Goal: Task Accomplishment & Management: Use online tool/utility

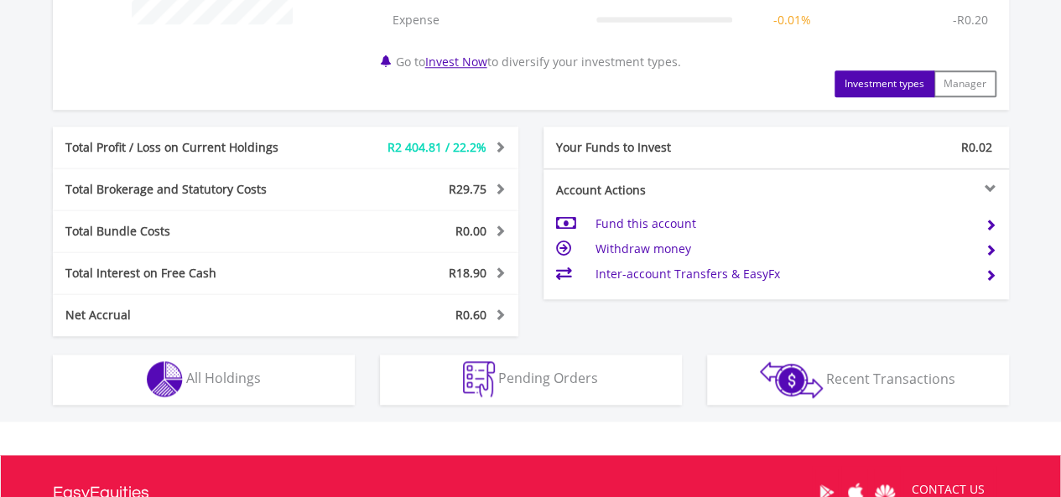
scroll to position [793, 0]
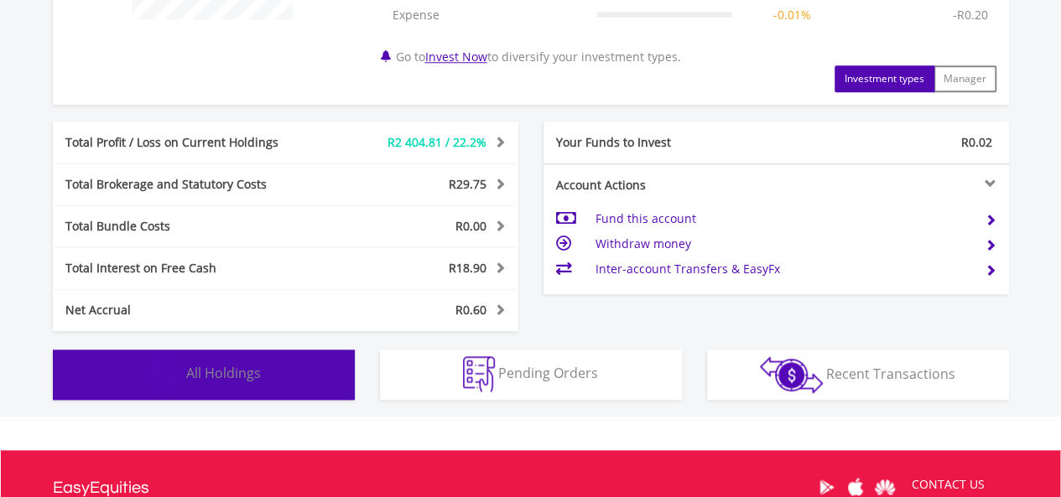
click at [95, 378] on button "Holdings All Holdings" at bounding box center [204, 375] width 302 height 50
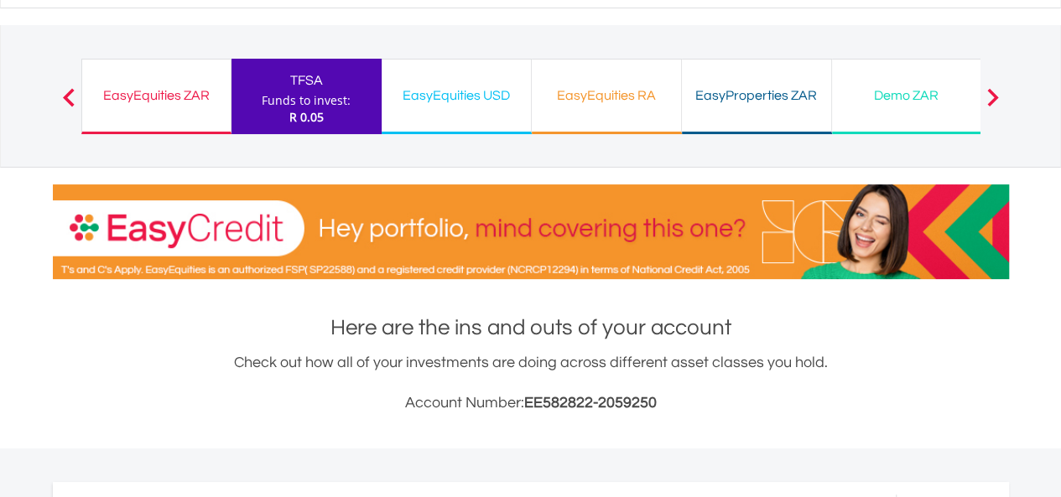
scroll to position [0, 0]
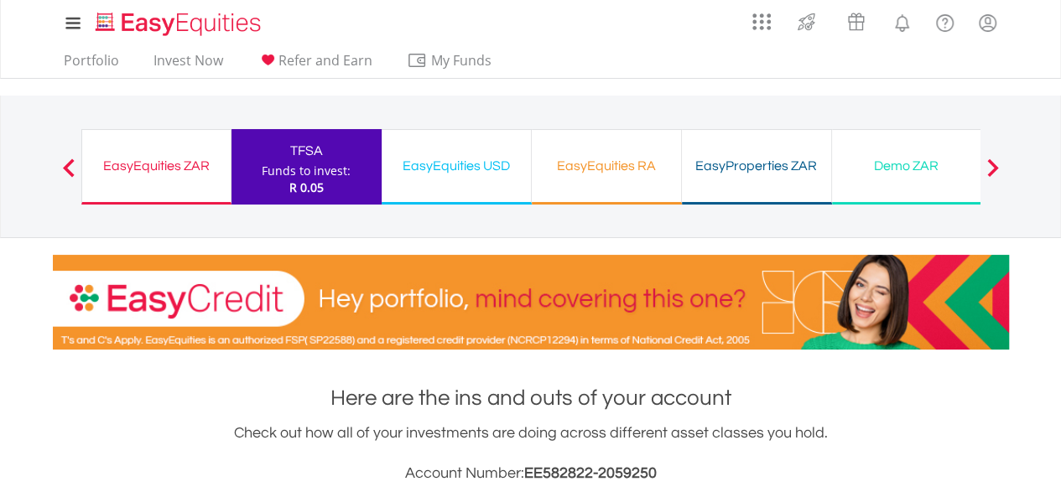
click at [160, 175] on div "EasyEquities ZAR" at bounding box center [156, 165] width 128 height 23
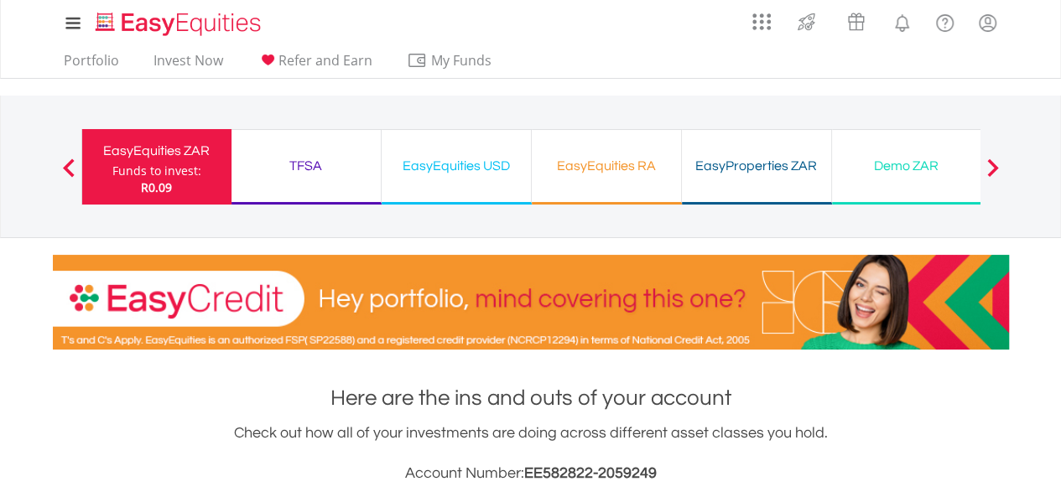
click at [314, 172] on div "TFSA" at bounding box center [305, 165] width 129 height 23
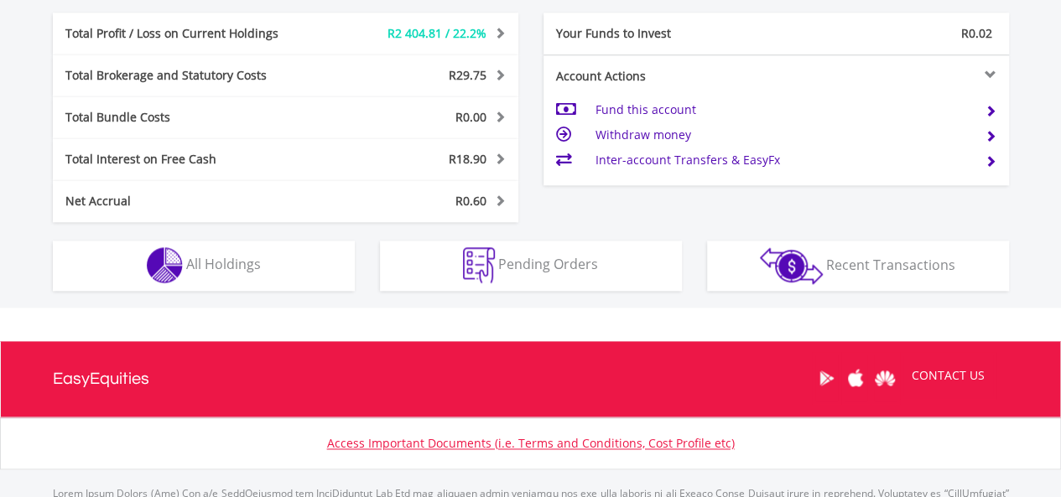
scroll to position [904, 0]
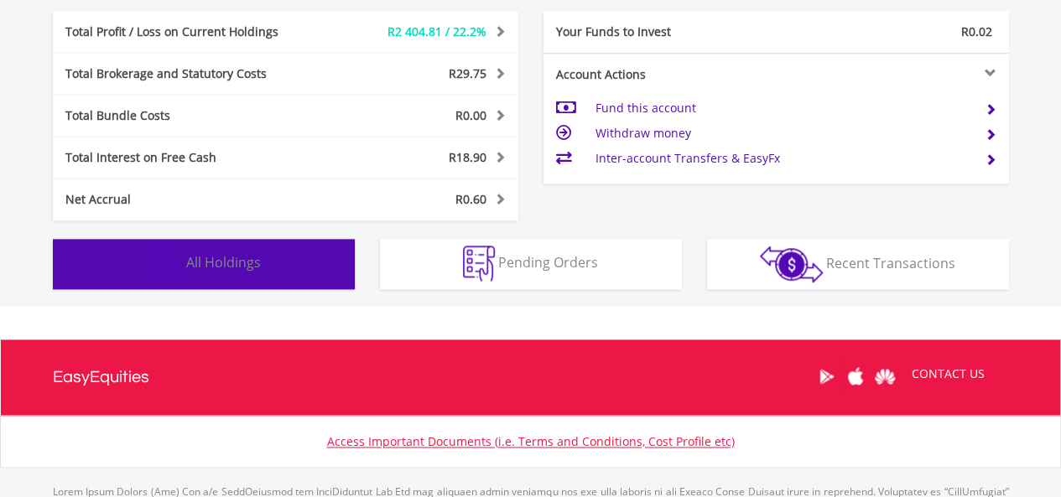
click at [296, 265] on button "Holdings All Holdings" at bounding box center [204, 264] width 302 height 50
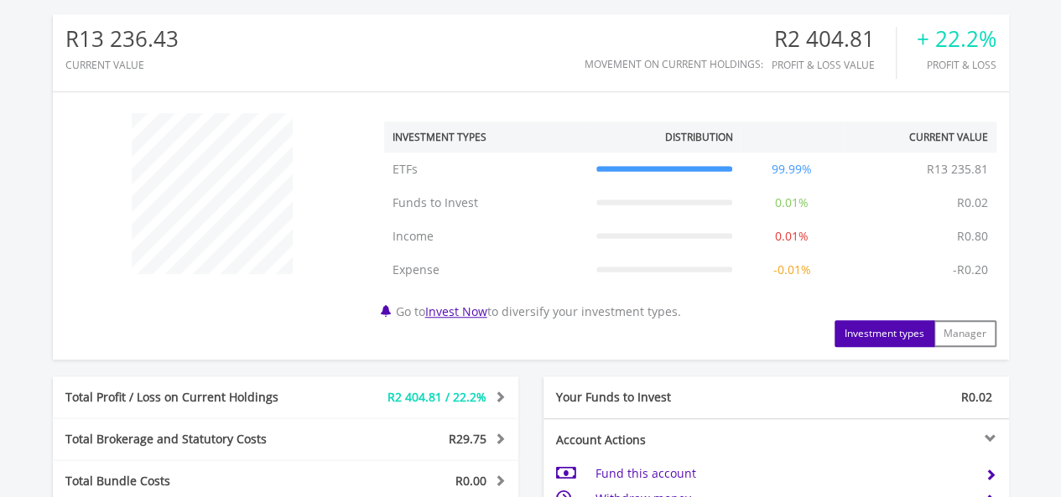
scroll to position [547, 0]
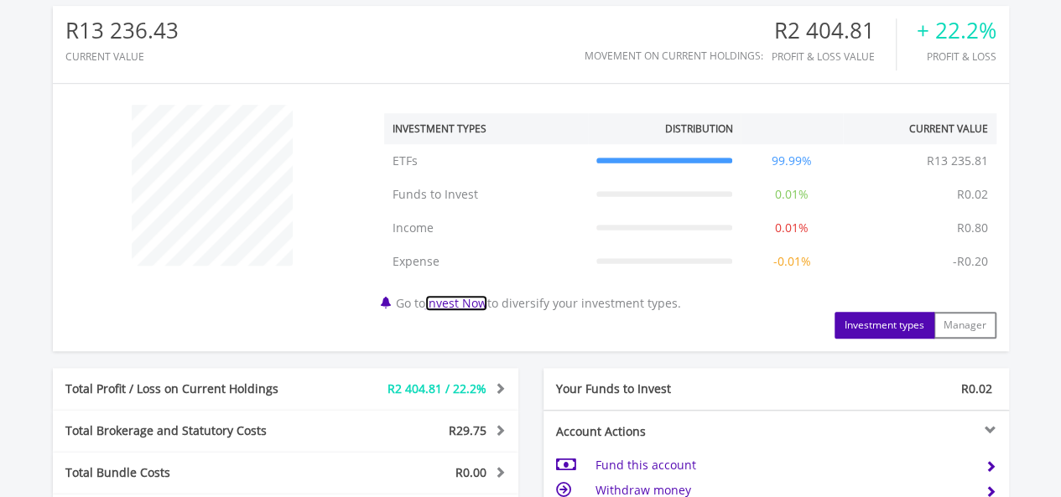
click at [467, 305] on link "Invest Now" at bounding box center [456, 303] width 62 height 16
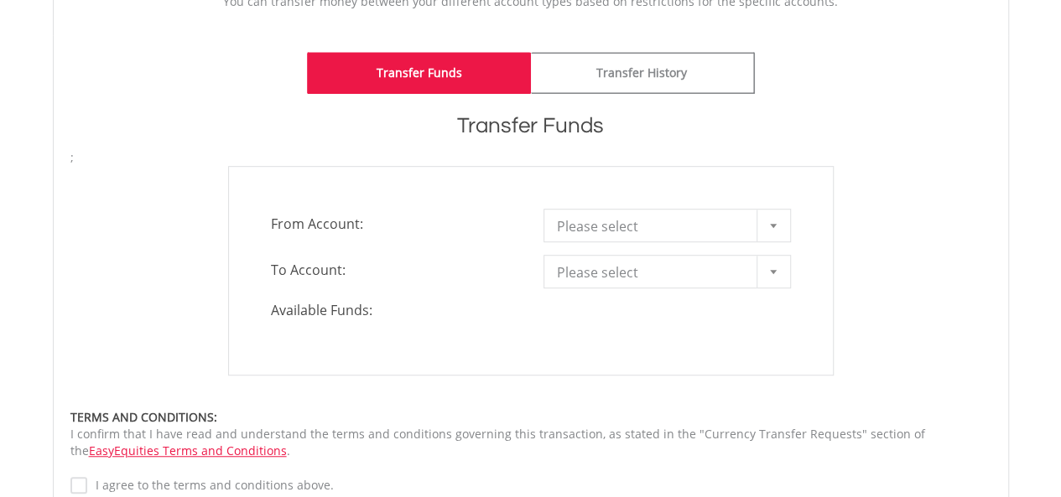
scroll to position [467, 0]
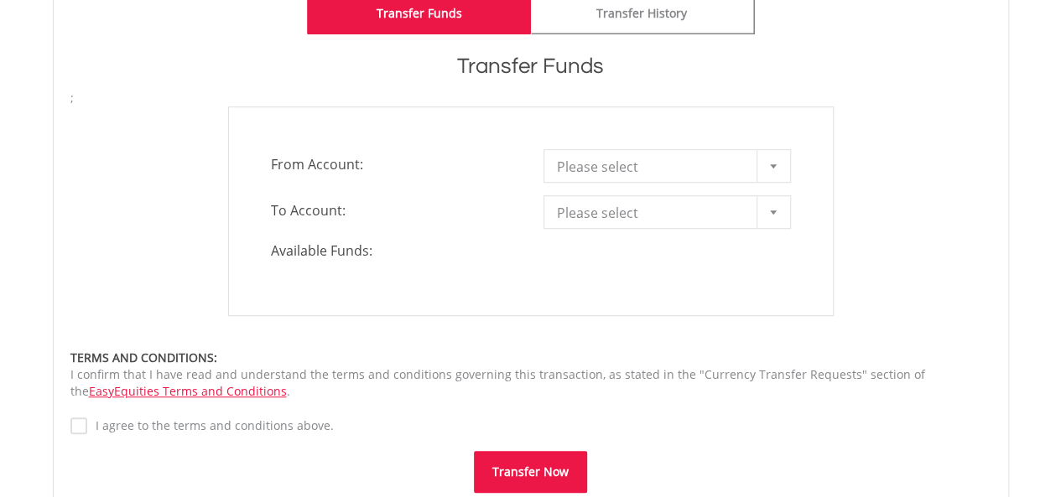
click at [771, 168] on div at bounding box center [773, 166] width 34 height 32
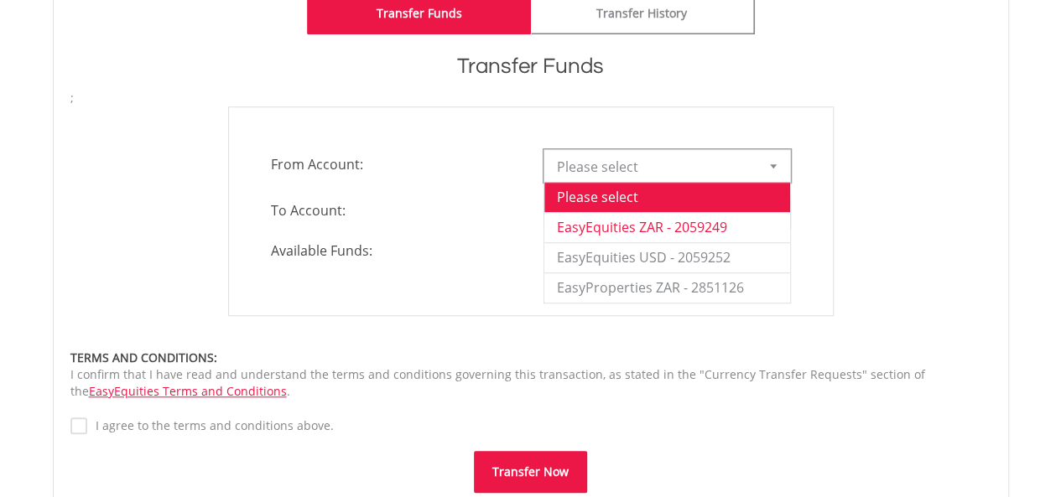
click at [627, 226] on li "EasyEquities ZAR - 2059249" at bounding box center [667, 227] width 246 height 30
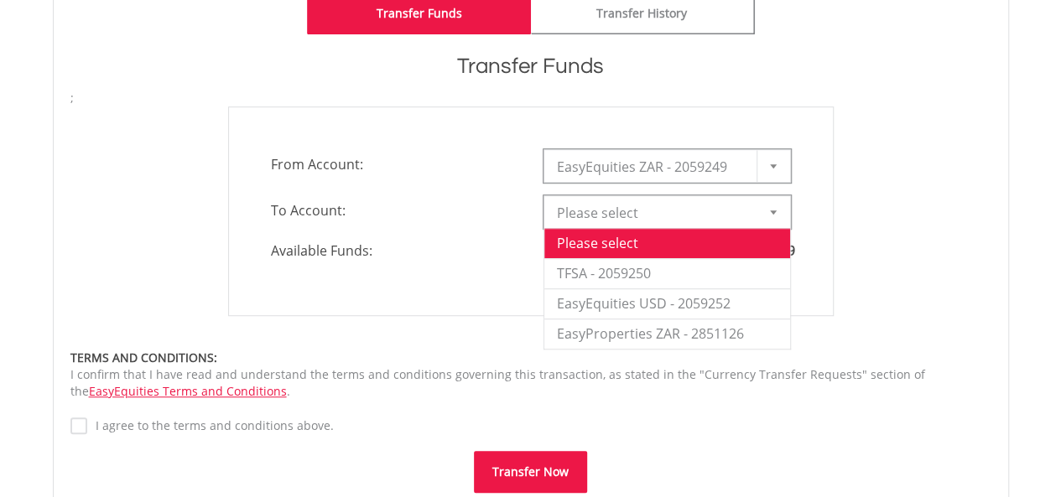
click at [770, 207] on div at bounding box center [773, 212] width 34 height 32
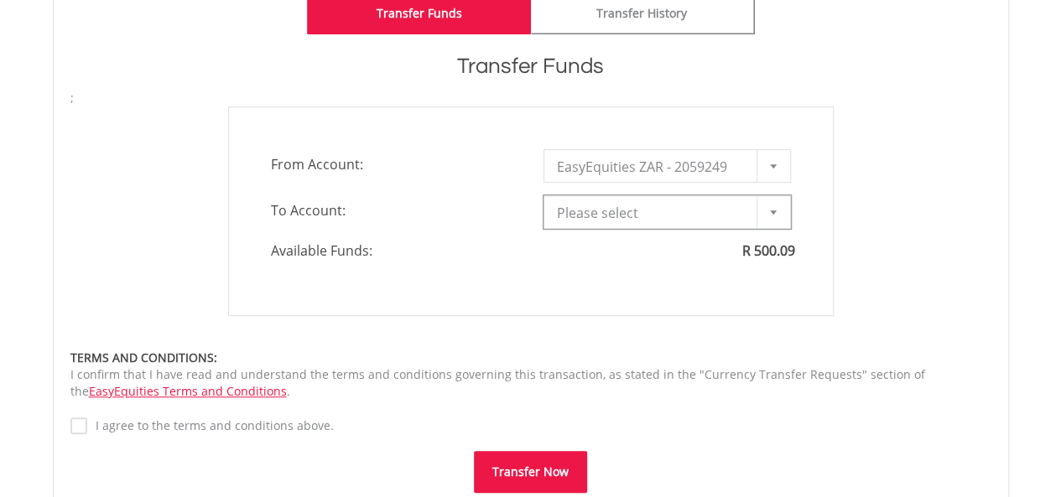
click at [770, 207] on div at bounding box center [773, 212] width 34 height 32
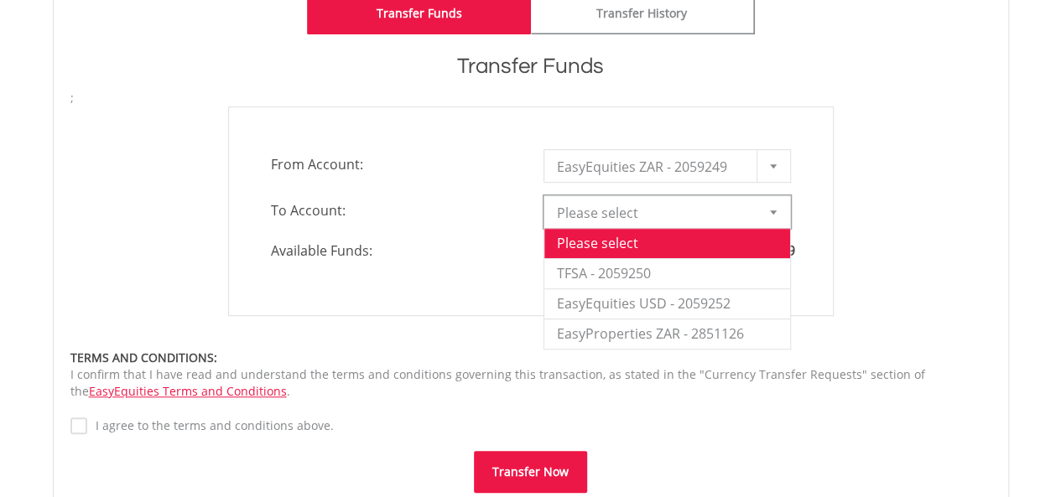
click at [770, 207] on div at bounding box center [773, 212] width 34 height 32
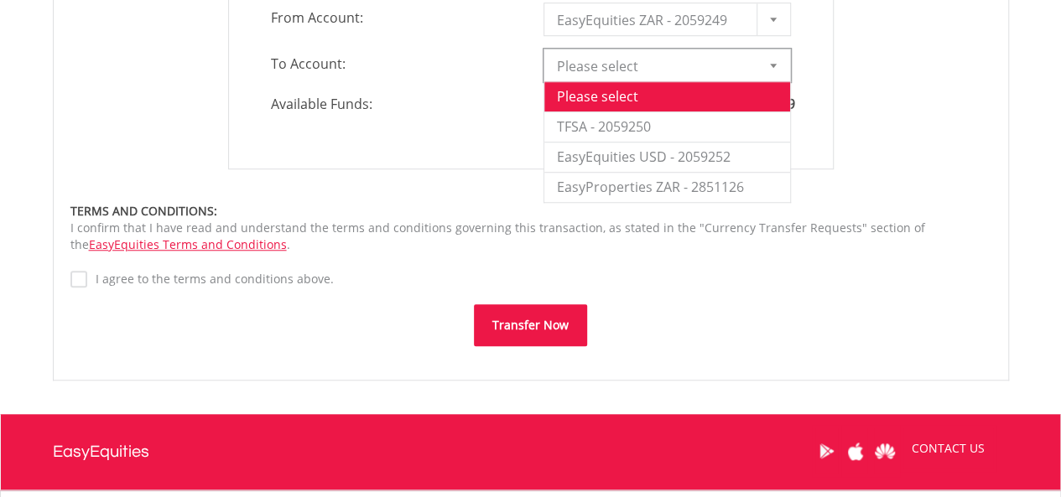
scroll to position [624, 0]
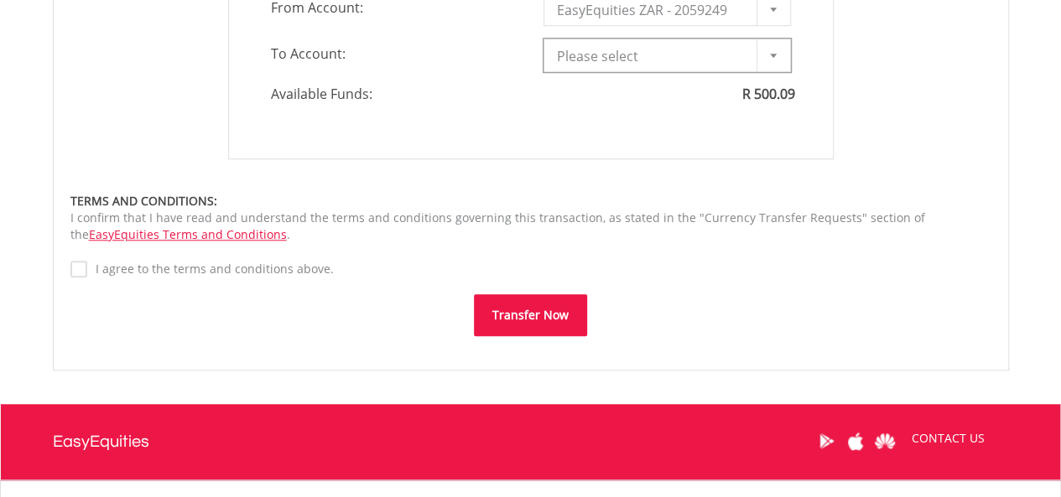
click at [771, 55] on b at bounding box center [773, 56] width 7 height 4
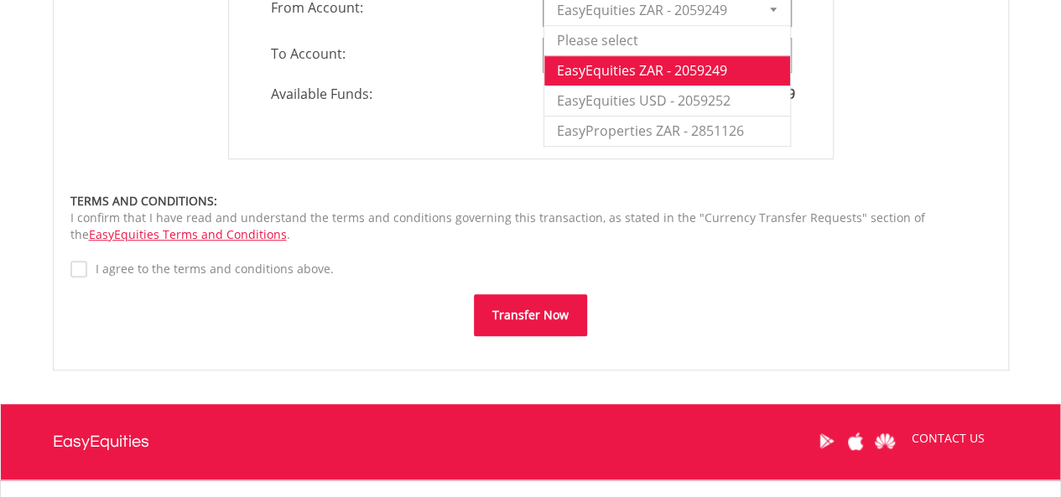
click at [772, 14] on div at bounding box center [773, 9] width 34 height 32
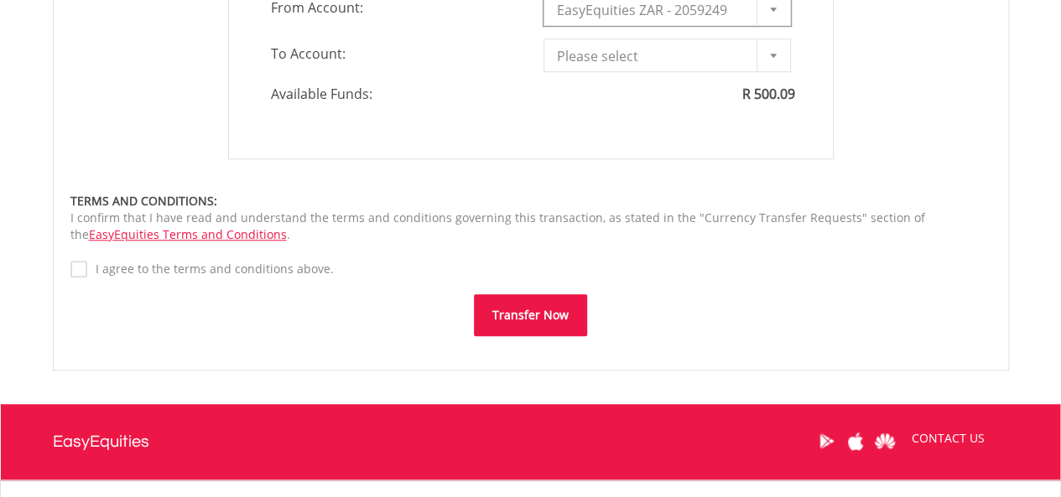
click at [772, 14] on div at bounding box center [773, 9] width 34 height 32
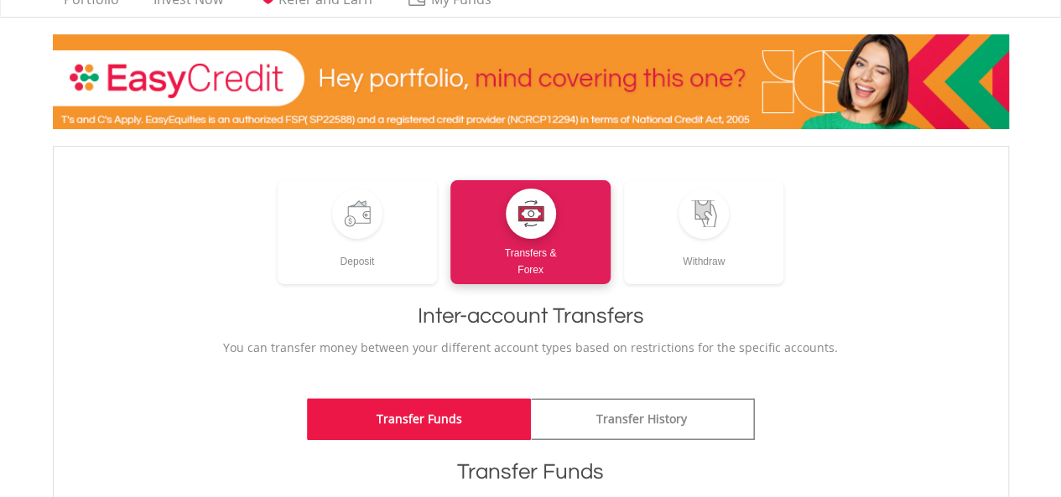
scroll to position [62, 0]
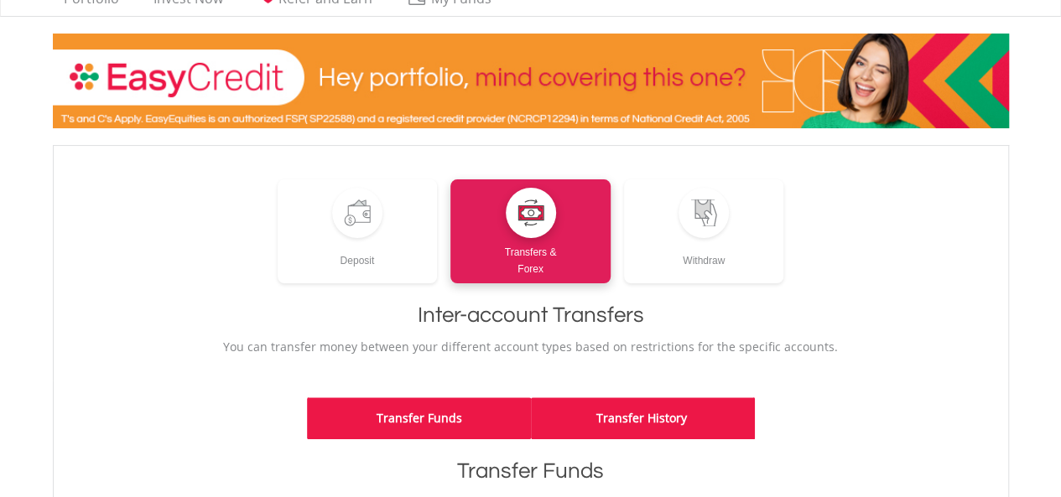
click at [708, 425] on link "Transfer History" at bounding box center [643, 418] width 224 height 42
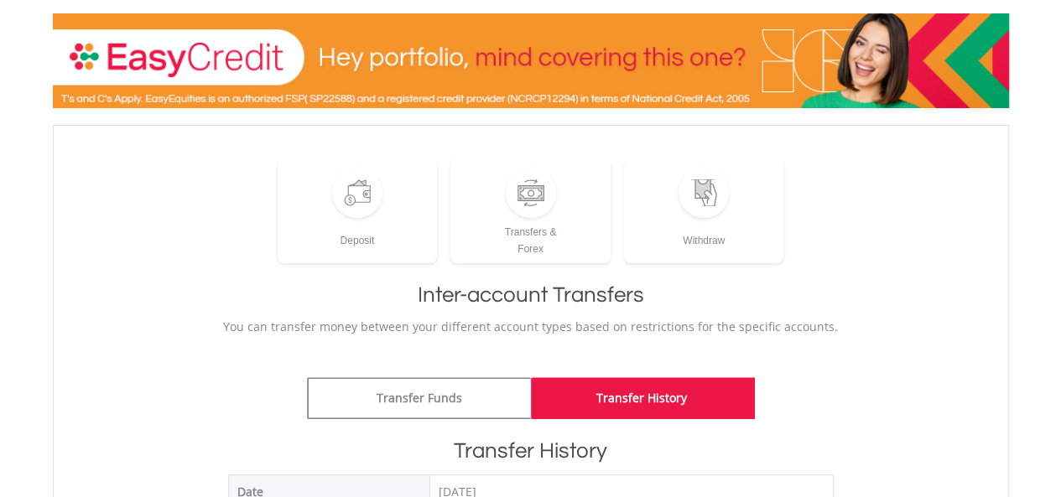
scroll to position [58, 0]
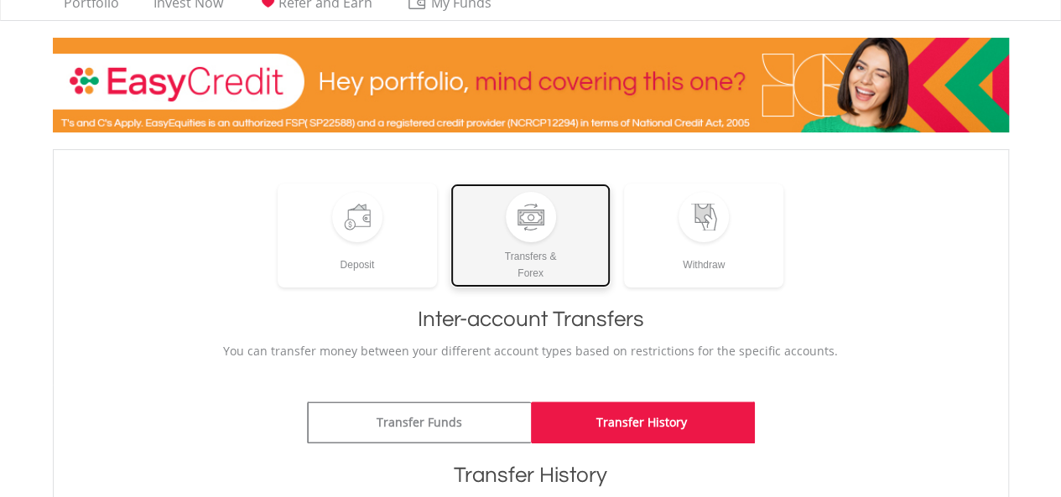
click at [563, 231] on link "Transfers & Forex" at bounding box center [530, 236] width 160 height 104
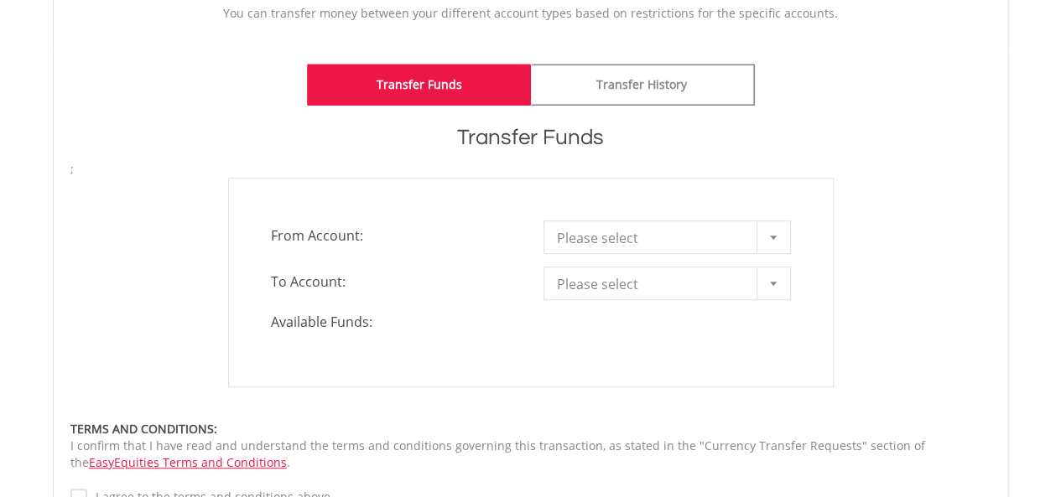
scroll to position [401, 0]
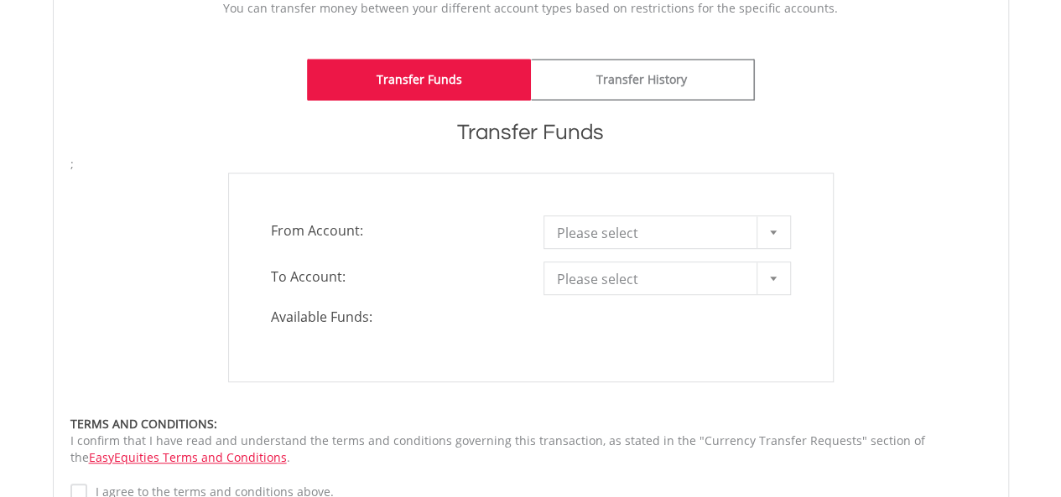
click at [775, 226] on div at bounding box center [773, 232] width 34 height 32
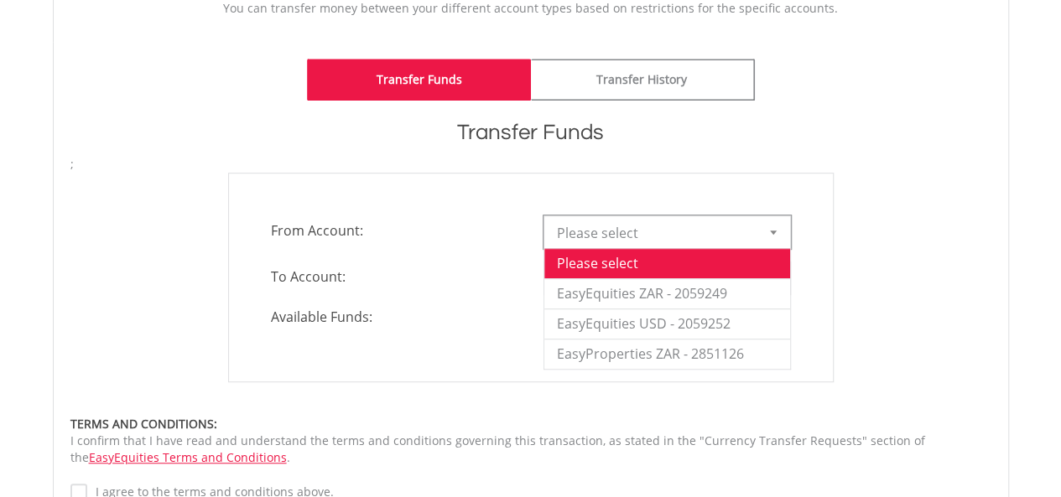
click at [723, 290] on span "Please select" at bounding box center [654, 279] width 195 height 34
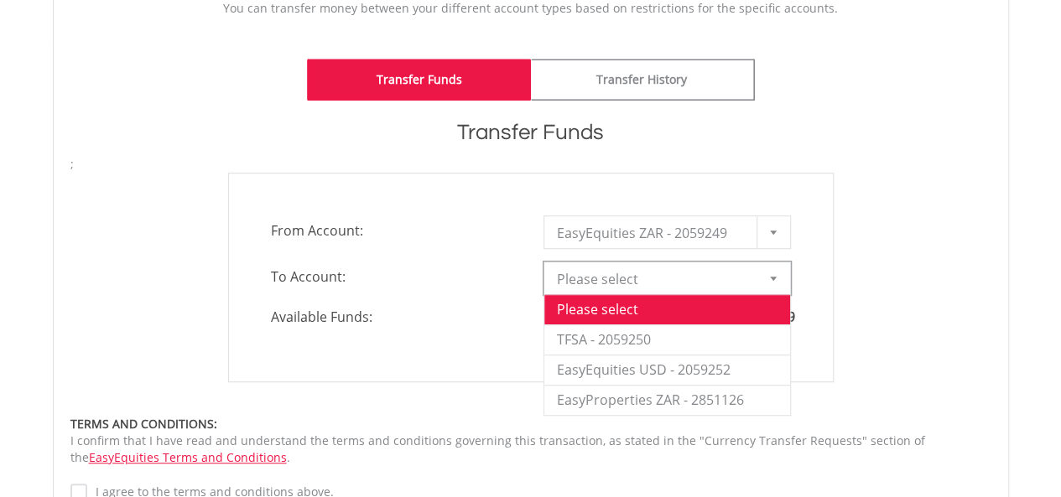
click at [765, 277] on div at bounding box center [773, 278] width 34 height 32
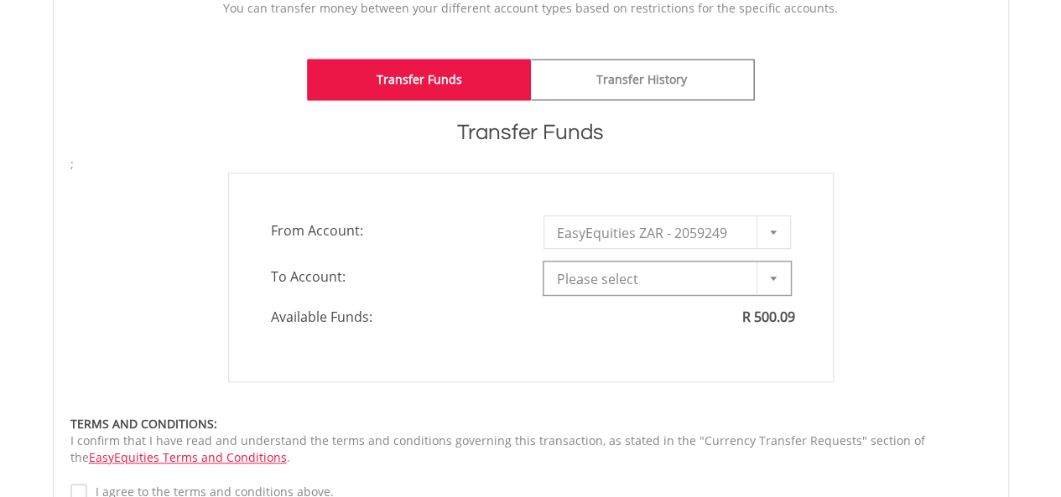
click at [773, 274] on div at bounding box center [773, 278] width 34 height 32
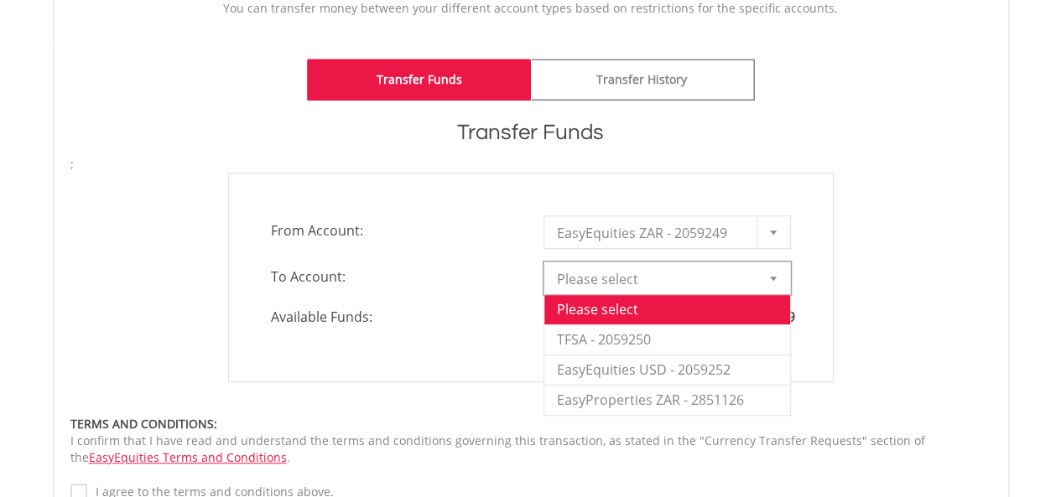
click at [646, 334] on div "**********" at bounding box center [530, 278] width 605 height 210
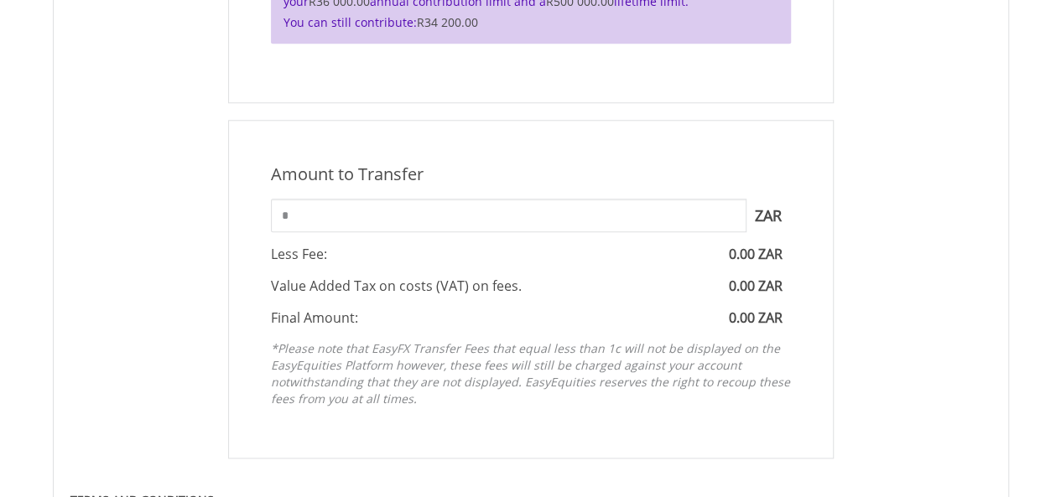
scroll to position [806, 0]
click at [610, 207] on input "*" at bounding box center [508, 215] width 475 height 34
type input "*"
type input "***"
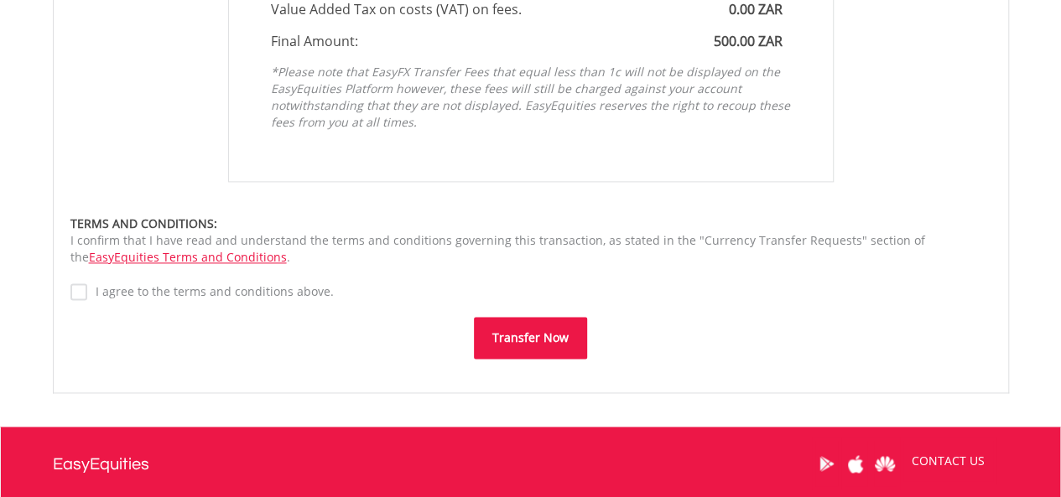
scroll to position [1084, 0]
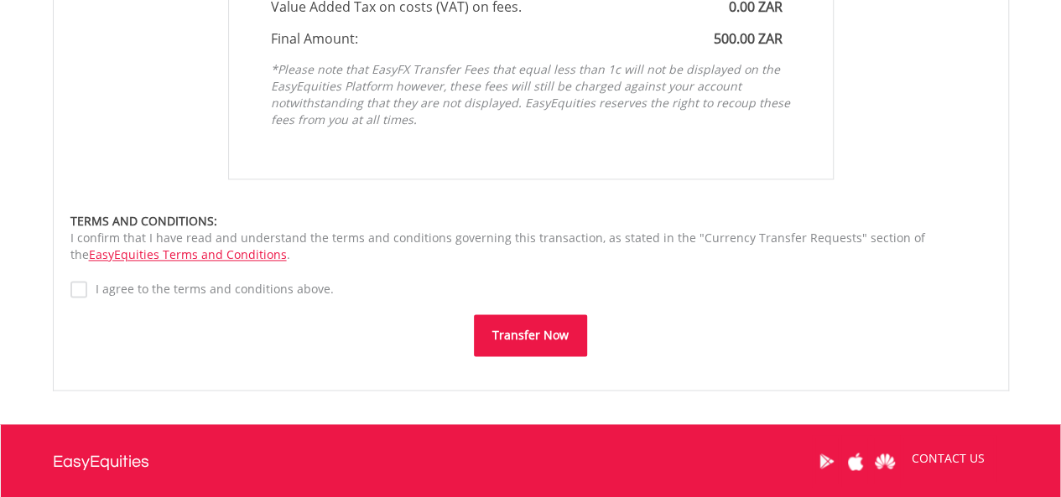
click at [567, 335] on button "Transfer Now" at bounding box center [530, 335] width 113 height 42
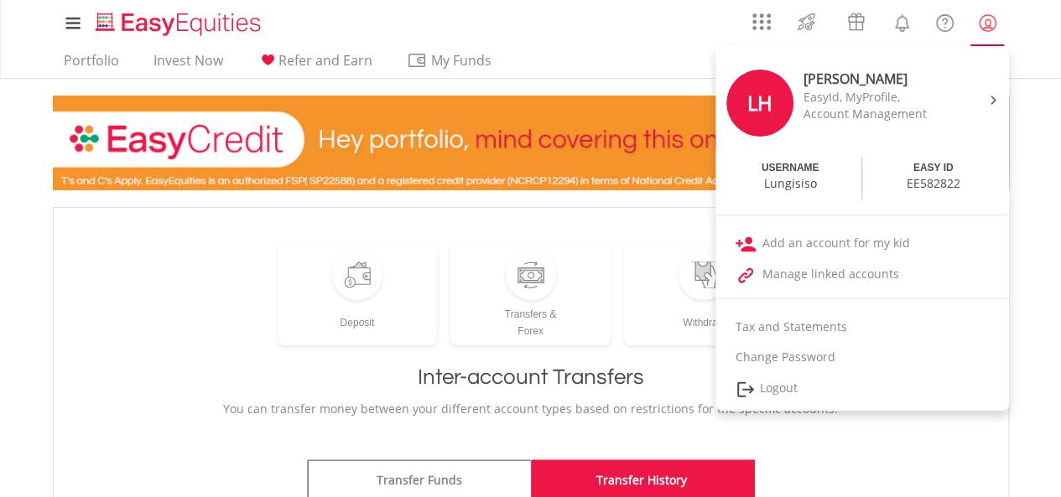
click at [984, 18] on lord-icon "My Profile" at bounding box center [987, 23] width 21 height 21
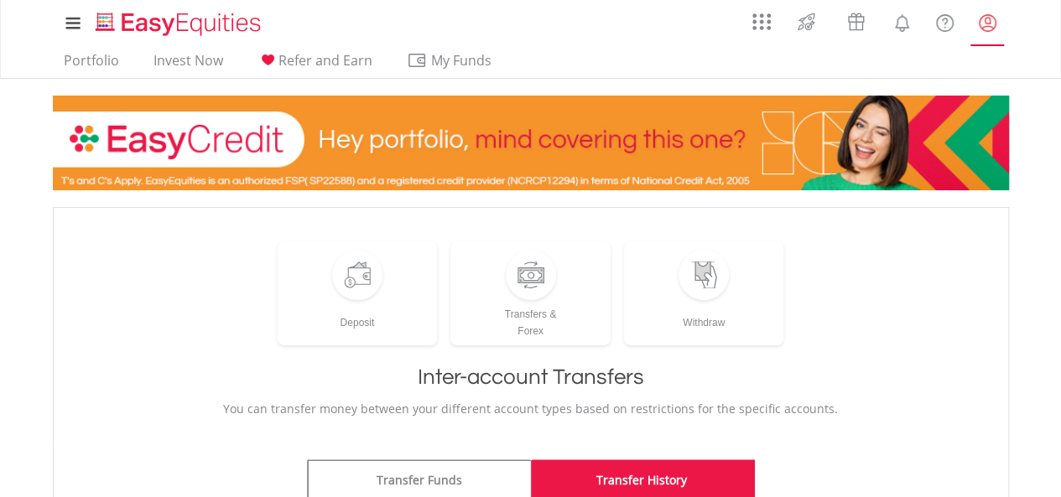
click at [984, 18] on lord-icon "My Profile" at bounding box center [987, 23] width 21 height 21
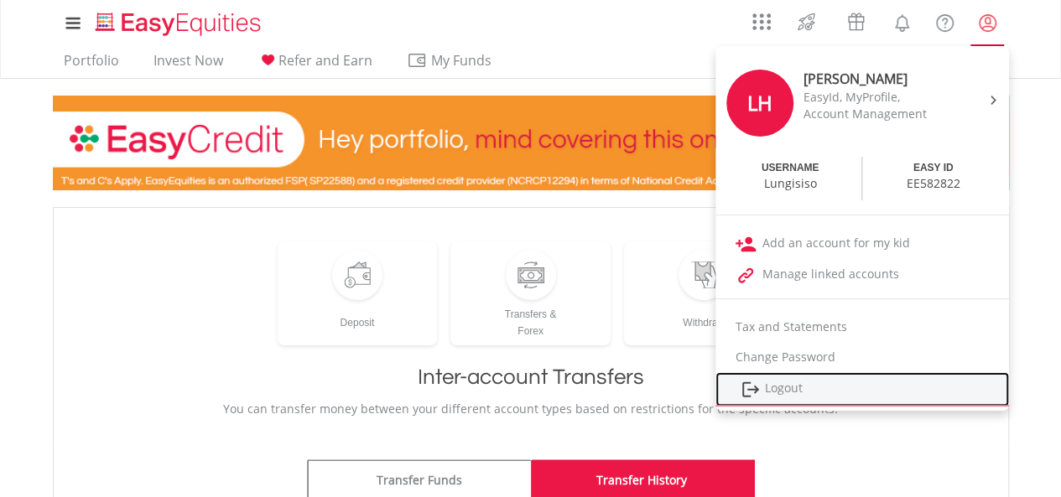
click at [779, 388] on link "Logout" at bounding box center [861, 389] width 293 height 34
